Goal: Find specific page/section: Find specific page/section

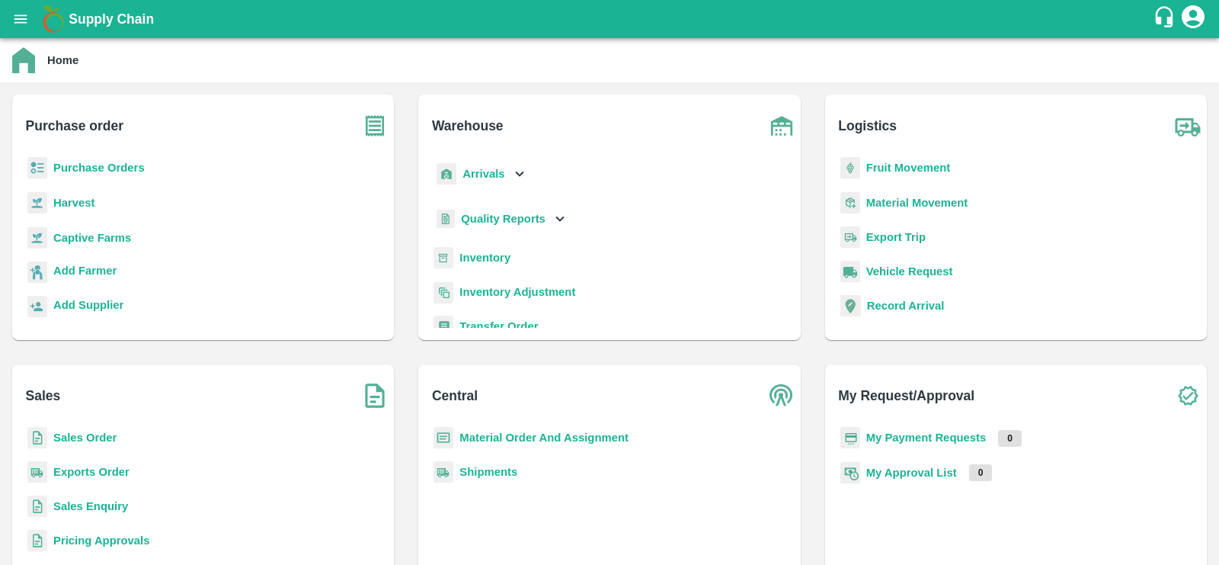
click at [878, 167] on b "Fruit Movement" at bounding box center [908, 168] width 85 height 12
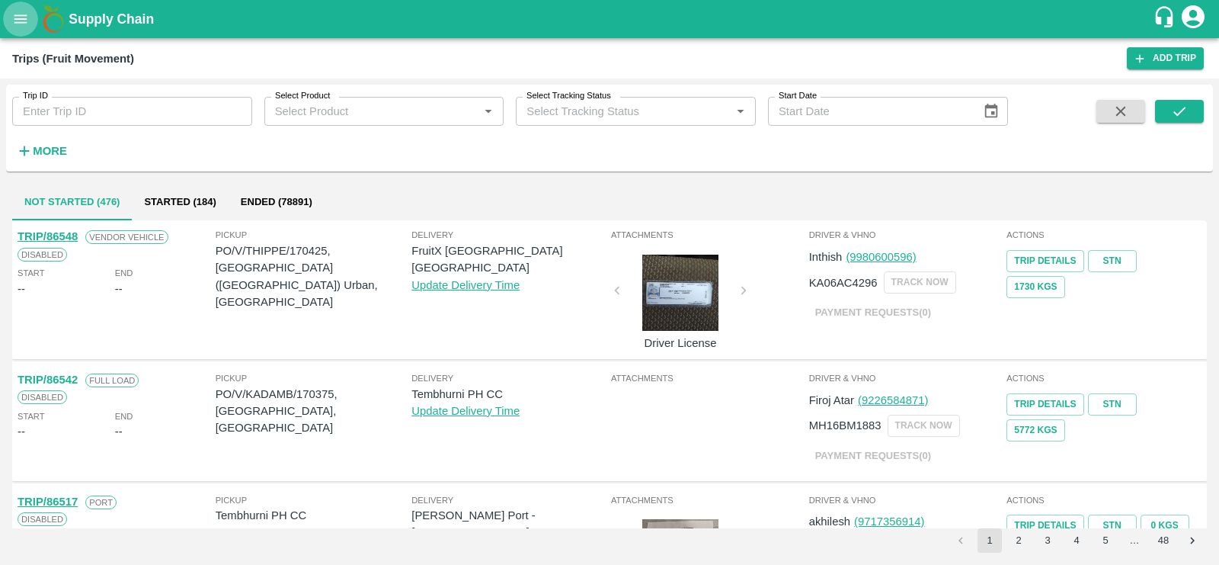
click at [16, 25] on icon "open drawer" at bounding box center [20, 19] width 17 height 17
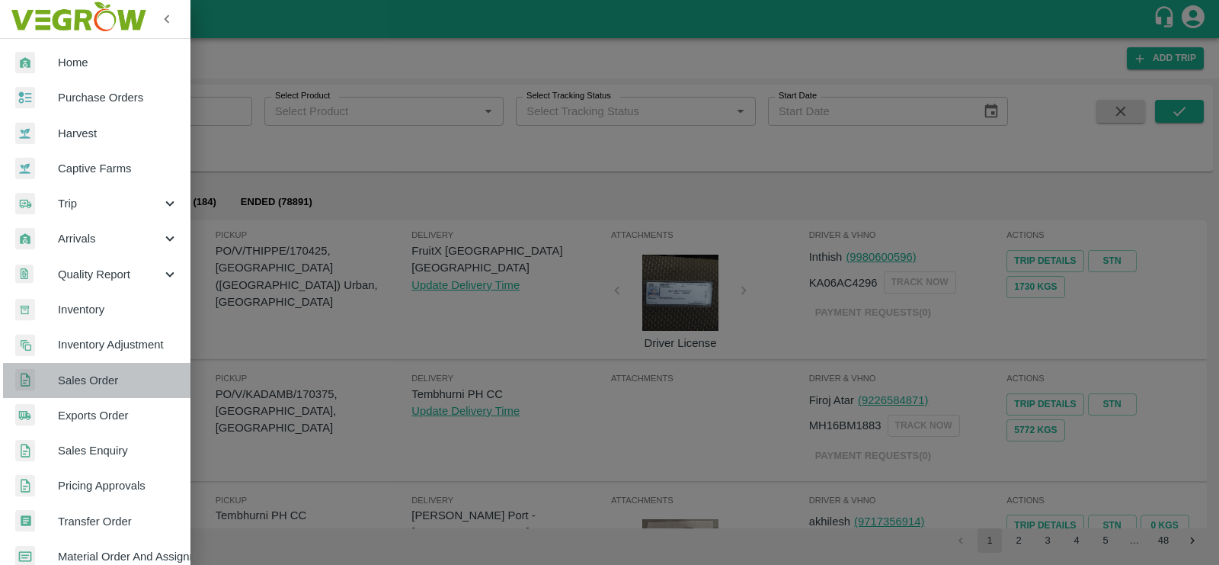
click at [113, 373] on span "Sales Order" at bounding box center [118, 380] width 120 height 17
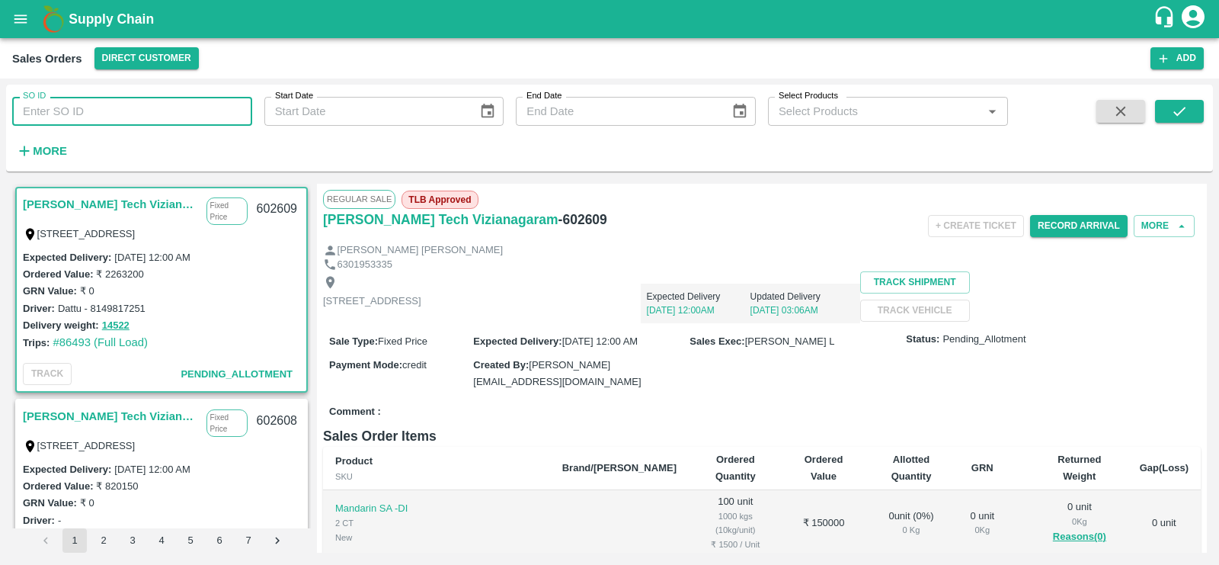
click at [123, 116] on input "SO ID" at bounding box center [132, 111] width 240 height 29
paste input "591053"
type input "591053"
click at [1164, 98] on div "SO ID 591053 SO ID Start Date Start Date End Date End Date Select Products Sele…" at bounding box center [609, 128] width 1207 height 75
click at [1174, 114] on icon "submit" at bounding box center [1179, 111] width 17 height 17
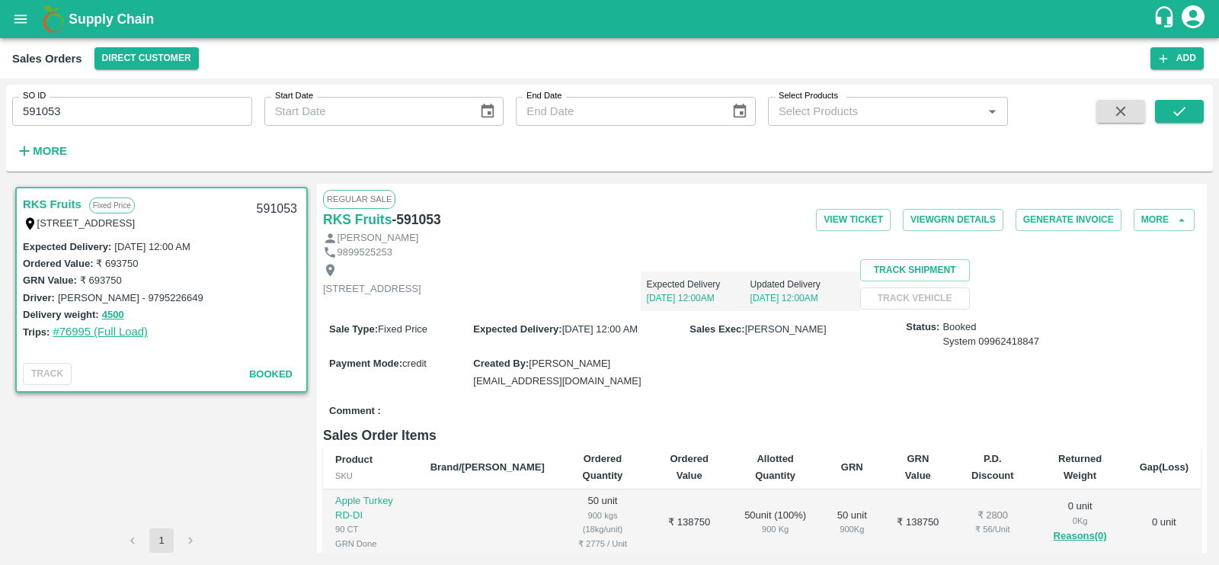
click at [112, 331] on link "#76995 (Full Load)" at bounding box center [100, 331] width 95 height 12
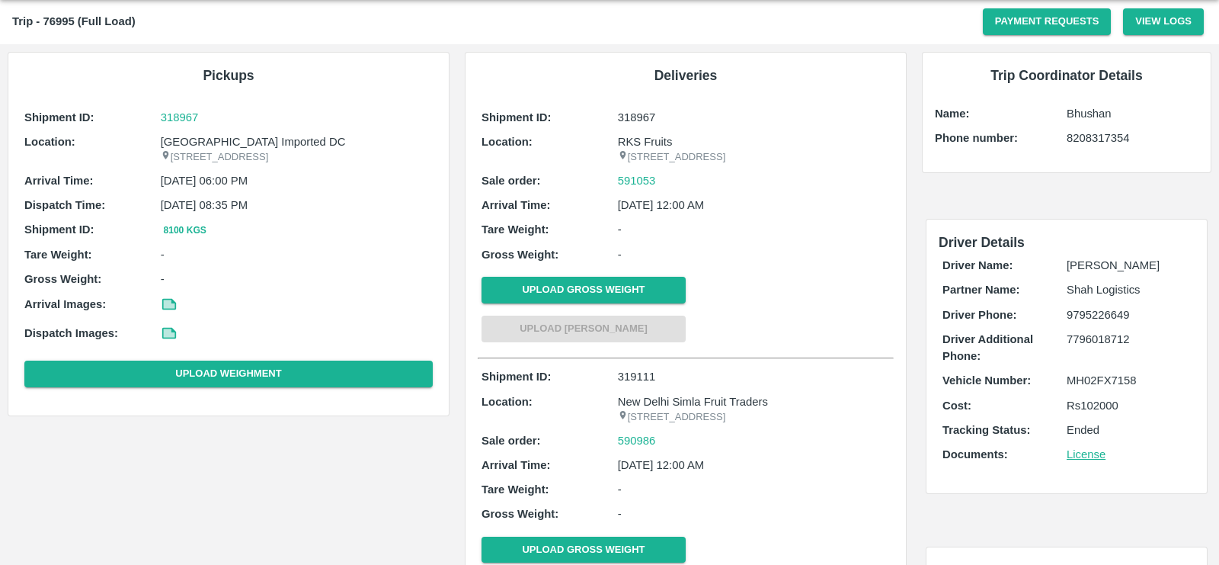
scroll to position [40, 0]
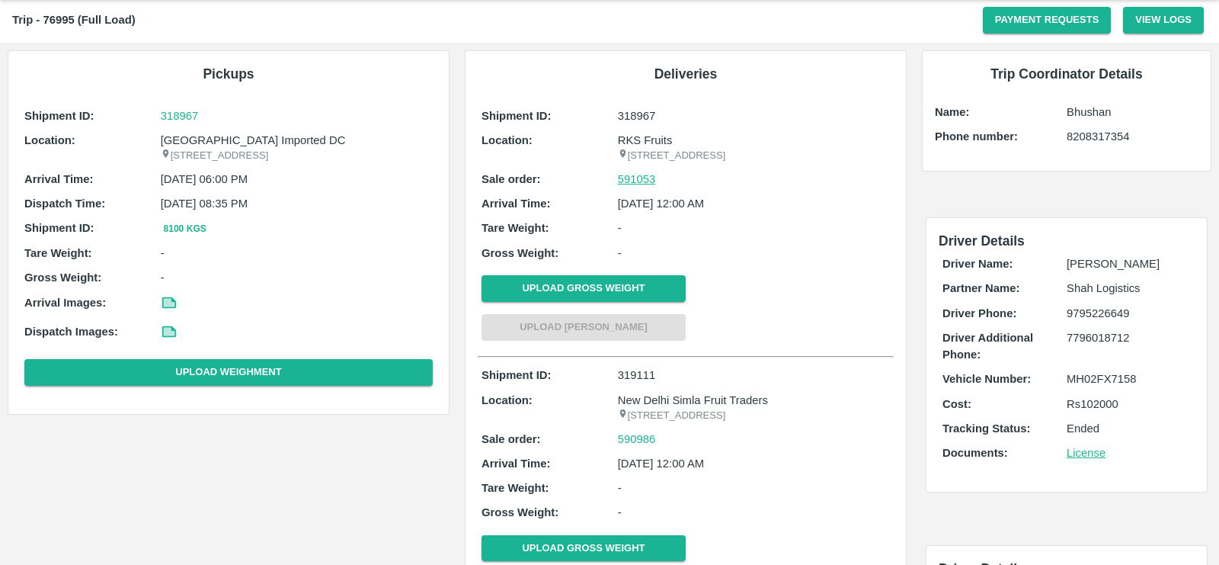
click at [625, 187] on link "591053" at bounding box center [637, 179] width 38 height 17
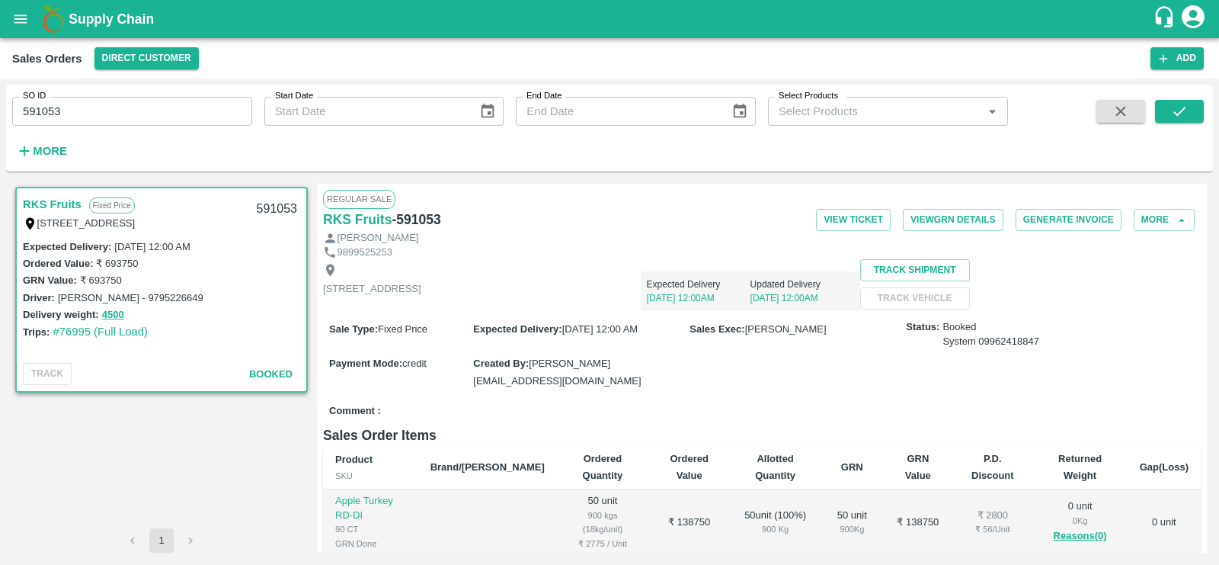
click at [587, 335] on span "01 Apr 2025, 12:00 AM" at bounding box center [599, 328] width 75 height 11
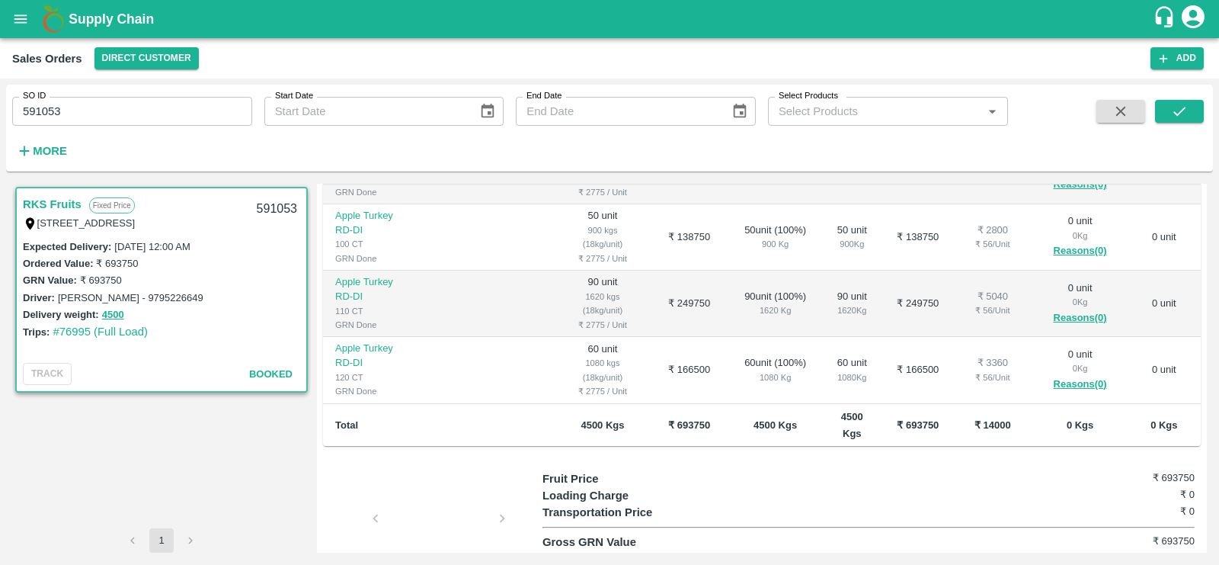
scroll to position [310, 0]
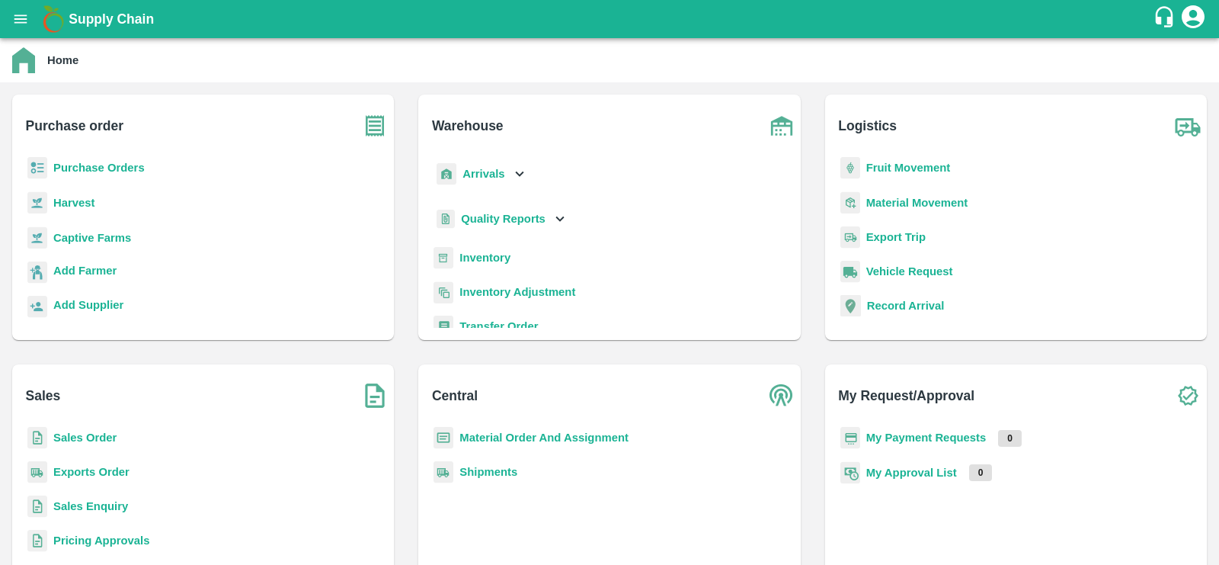
click at [81, 439] on b "Sales Order" at bounding box center [84, 437] width 63 height 12
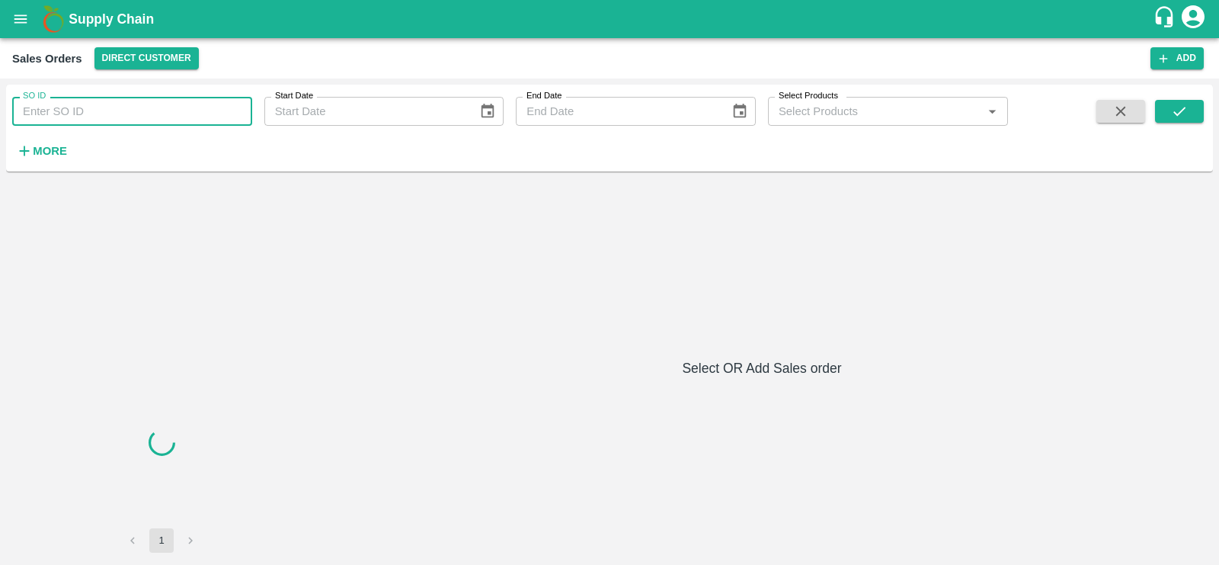
click at [138, 114] on input "SO ID" at bounding box center [132, 111] width 240 height 29
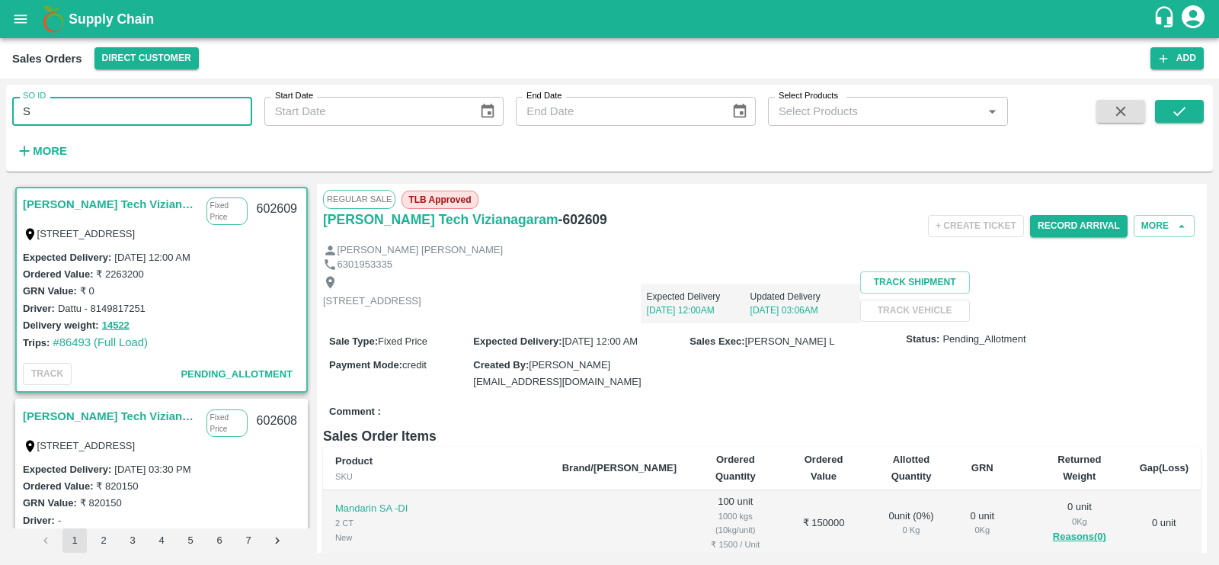
type input "S"
drag, startPoint x: 43, startPoint y: 111, endPoint x: 98, endPoint y: 112, distance: 54.9
click at [98, 112] on input "SO-589140" at bounding box center [132, 111] width 240 height 29
click at [39, 113] on input "SO-589140" at bounding box center [132, 111] width 240 height 29
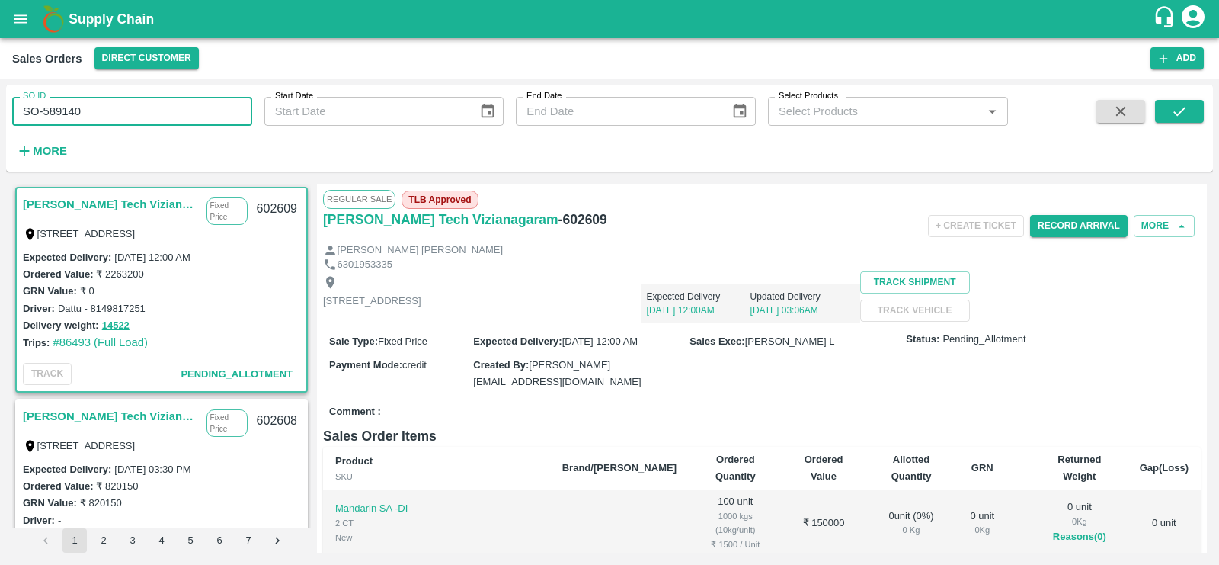
click at [39, 113] on input "SO-589140" at bounding box center [132, 111] width 240 height 29
type input "589140"
click at [1175, 103] on icon "submit" at bounding box center [1179, 111] width 17 height 17
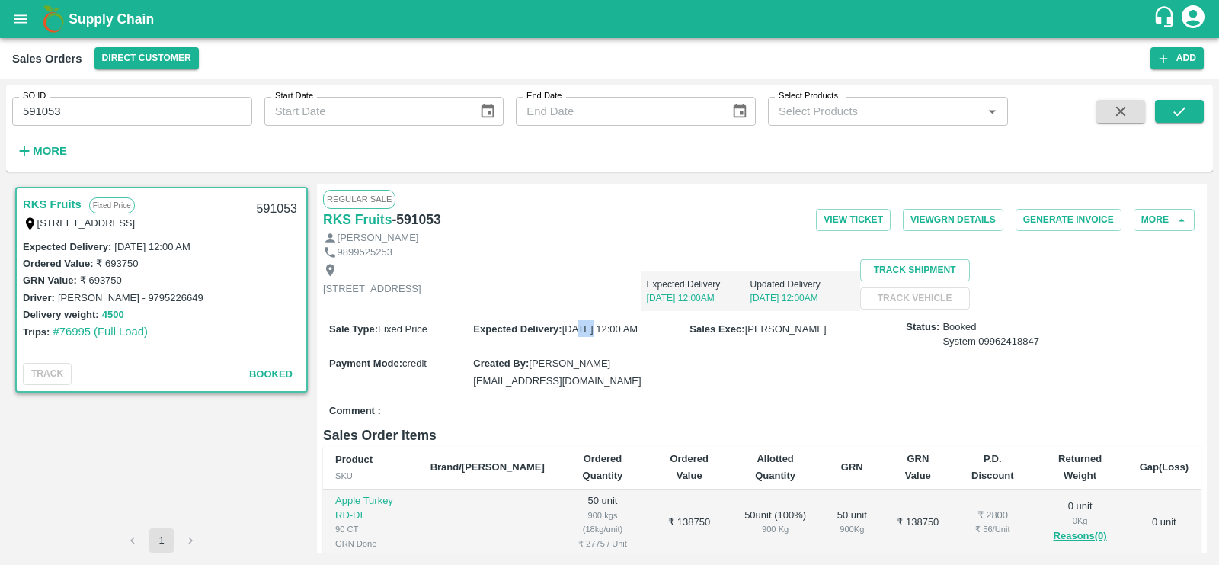
scroll to position [46, 0]
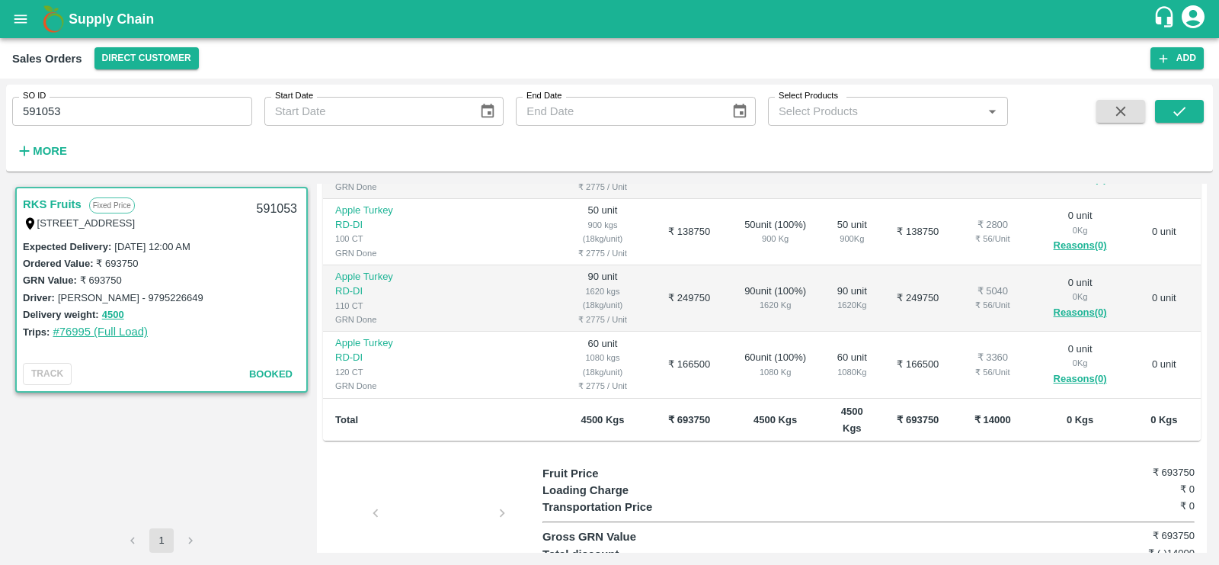
click at [102, 329] on link "#76995 (Full Load)" at bounding box center [100, 331] width 95 height 12
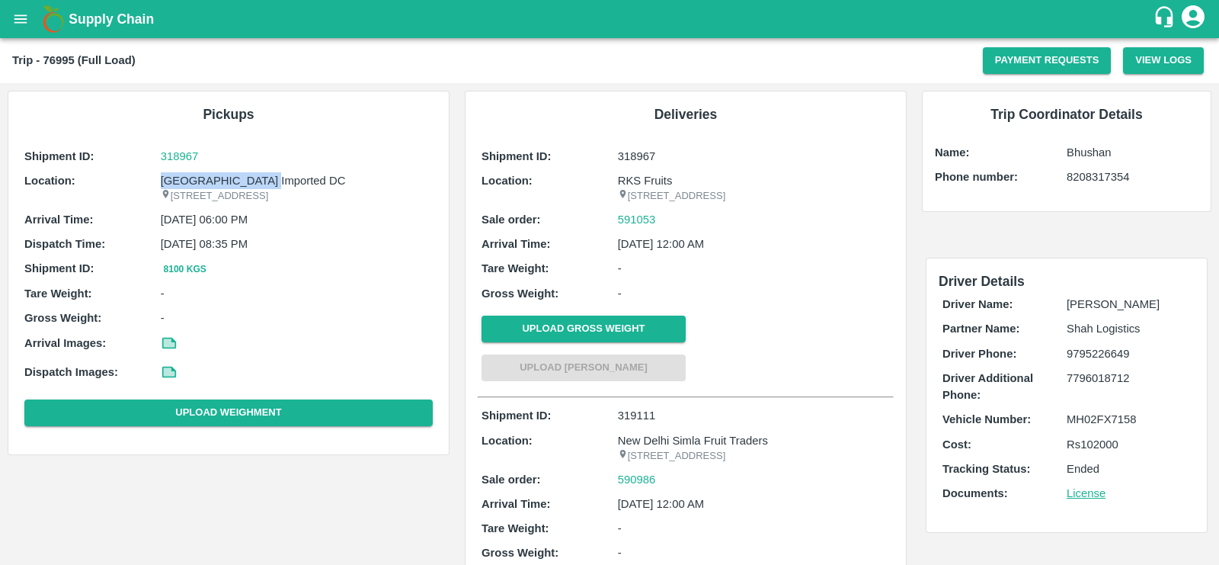
drag, startPoint x: 160, startPoint y: 178, endPoint x: 268, endPoint y: 178, distance: 108.2
click at [268, 178] on p "[GEOGRAPHIC_DATA] Imported DC" at bounding box center [297, 180] width 272 height 17
copy p "[GEOGRAPHIC_DATA] Imported DC"
drag, startPoint x: 670, startPoint y: 226, endPoint x: 616, endPoint y: 228, distance: 54.2
click at [618, 228] on div "591053" at bounding box center [754, 219] width 272 height 17
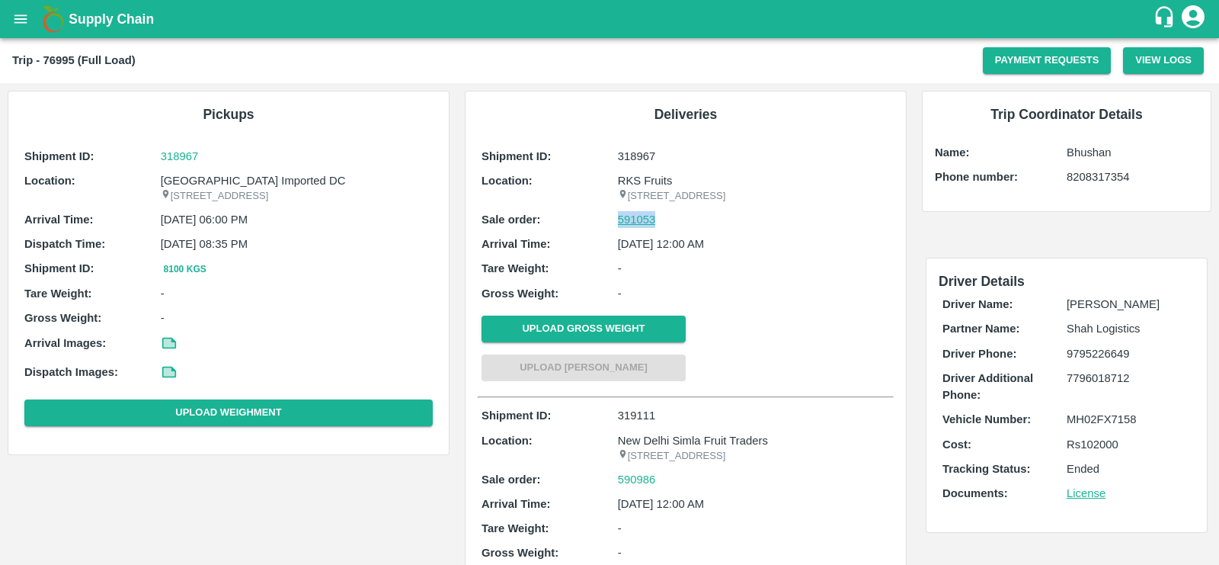
copy link "591053"
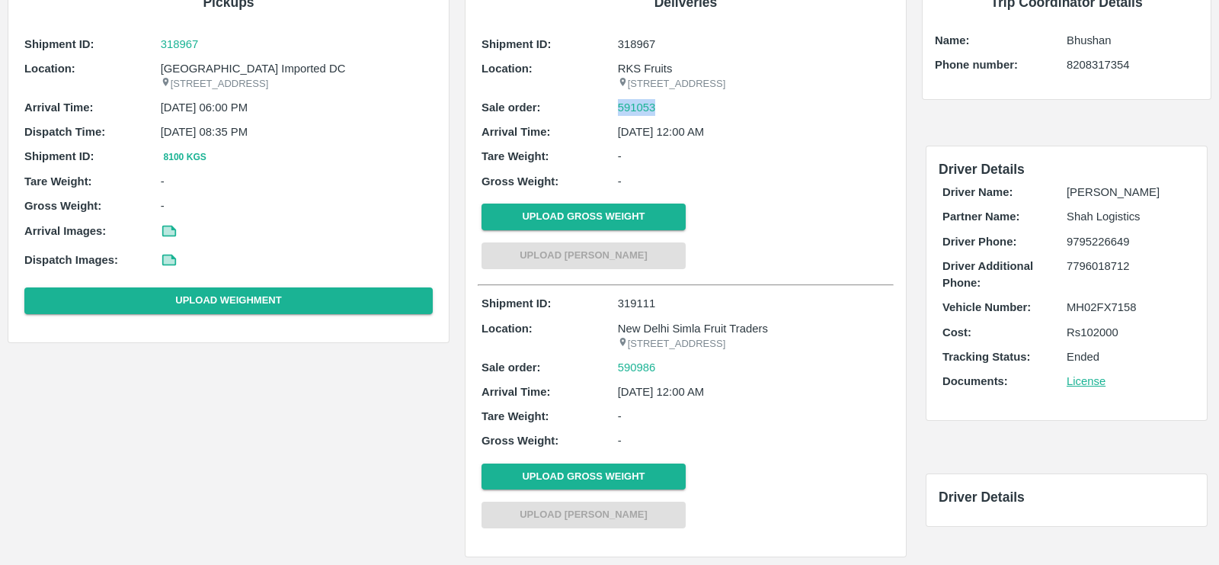
scroll to position [139, 0]
click at [628, 364] on link "590986" at bounding box center [637, 367] width 38 height 17
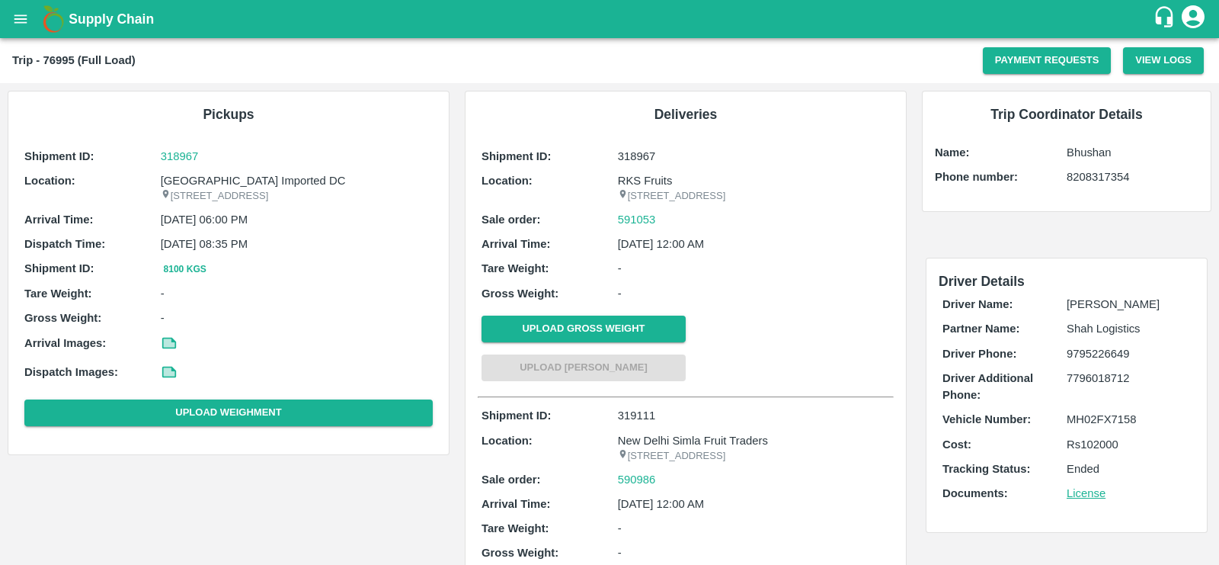
scroll to position [40, 0]
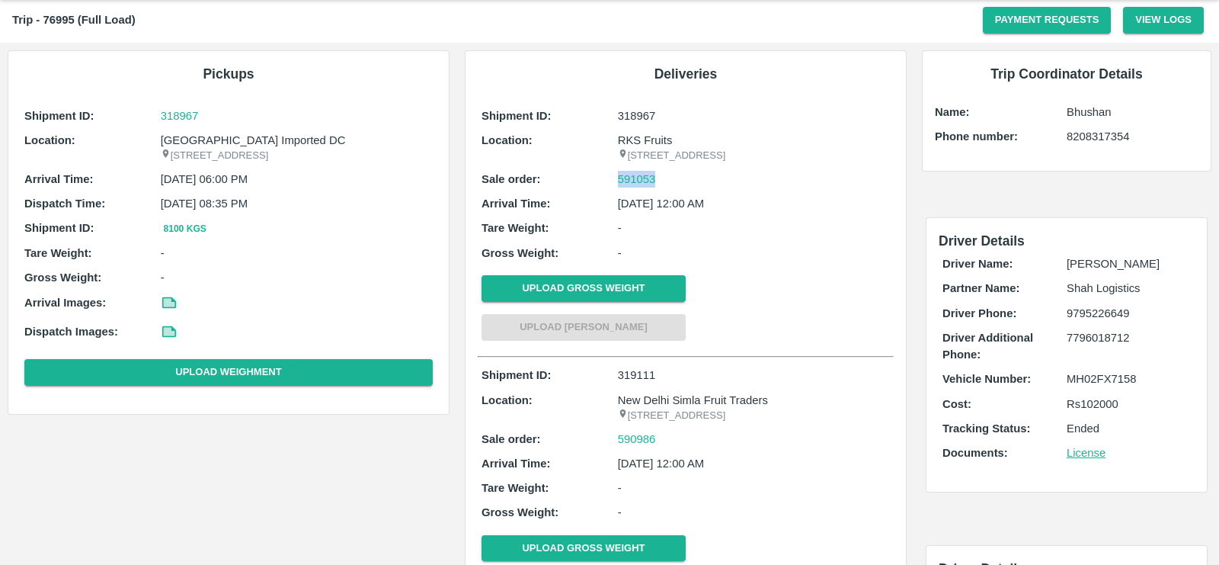
drag, startPoint x: 674, startPoint y: 198, endPoint x: 607, endPoint y: 198, distance: 66.3
click at [607, 187] on div "Sale order: 591053" at bounding box center [686, 179] width 408 height 17
copy div "591053"
drag, startPoint x: 670, startPoint y: 137, endPoint x: 617, endPoint y: 138, distance: 53.4
click at [618, 138] on p "RKS Fruits" at bounding box center [754, 140] width 272 height 17
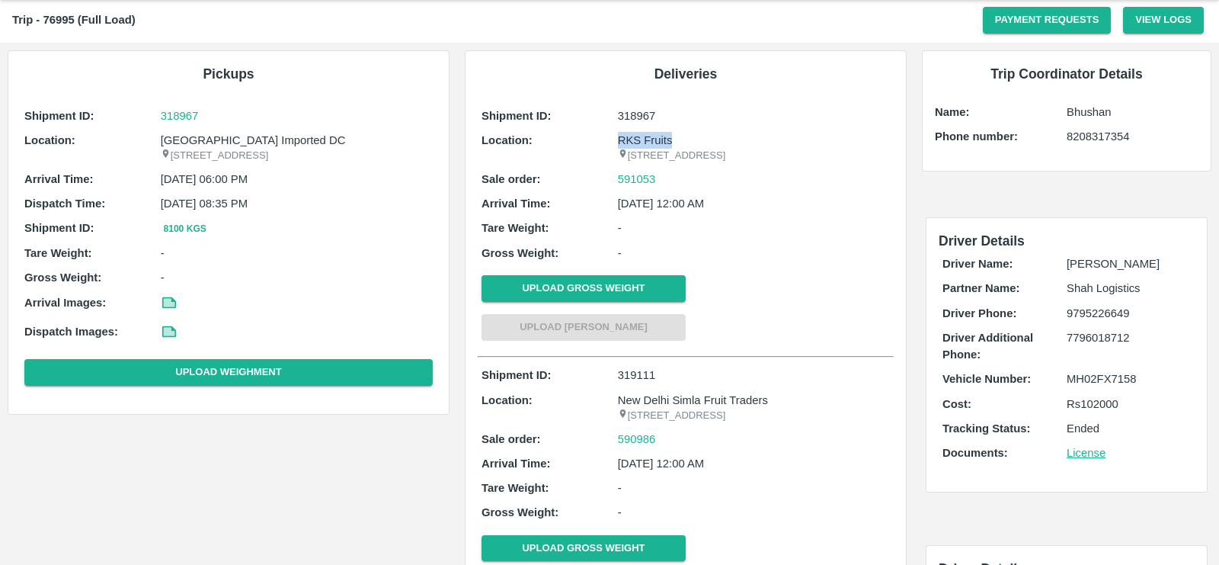
copy p "RKS Fruits"
click at [633, 187] on link "591053" at bounding box center [637, 179] width 38 height 17
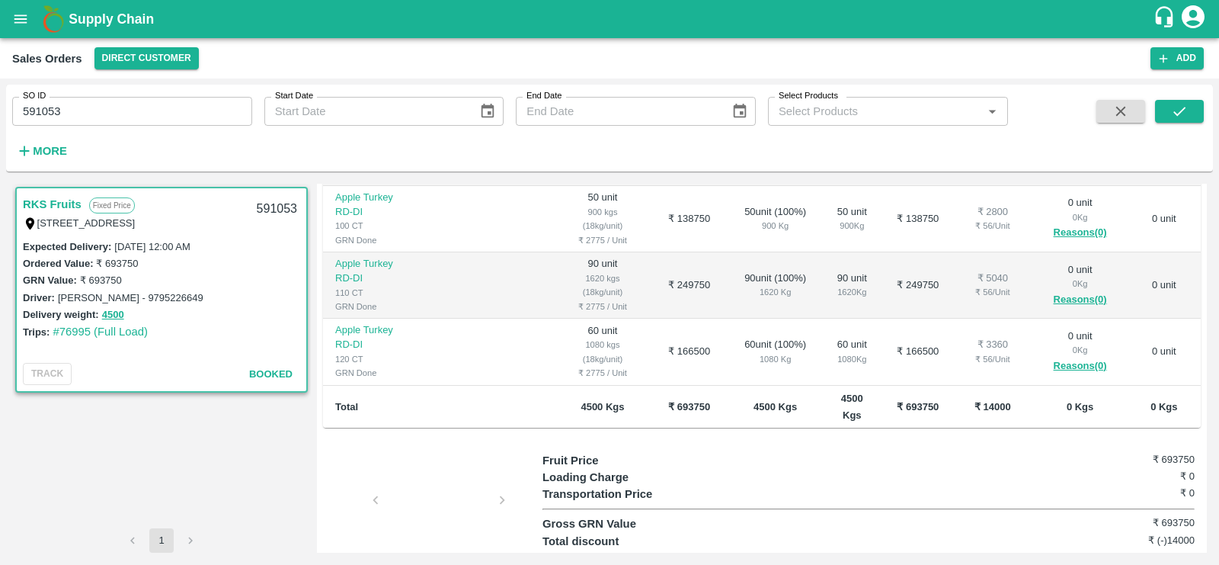
scroll to position [405, 0]
